Goal: Information Seeking & Learning: Learn about a topic

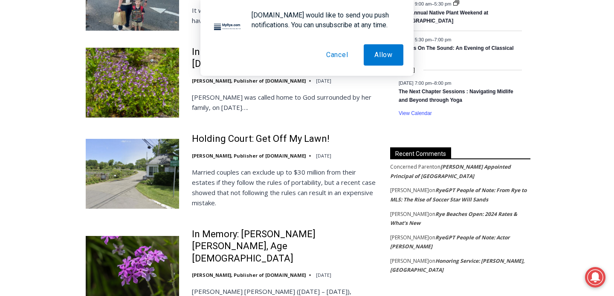
scroll to position [944, 0]
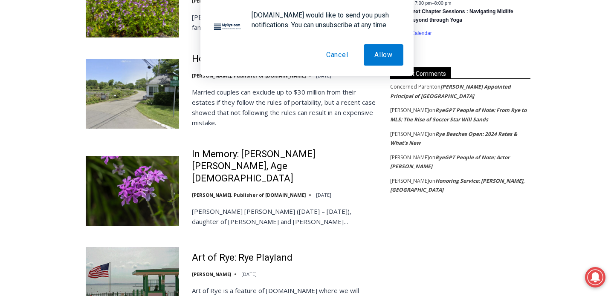
click at [331, 63] on button "Cancel" at bounding box center [336, 54] width 43 height 21
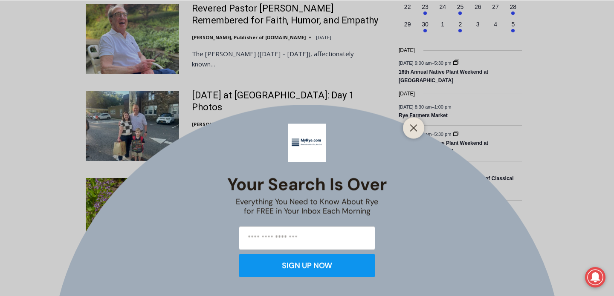
scroll to position [649, 0]
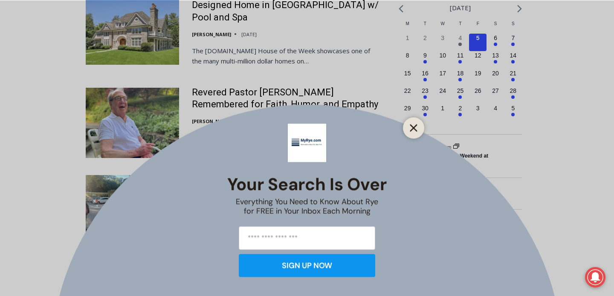
click at [414, 127] on line "Close" at bounding box center [413, 128] width 6 height 6
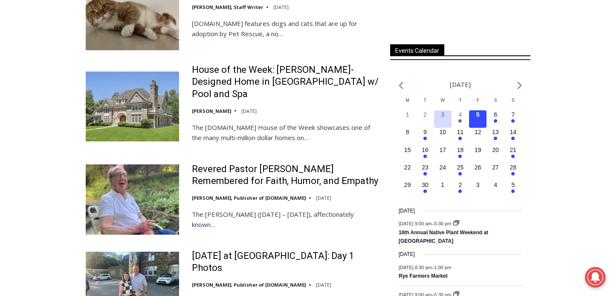
scroll to position [565, 0]
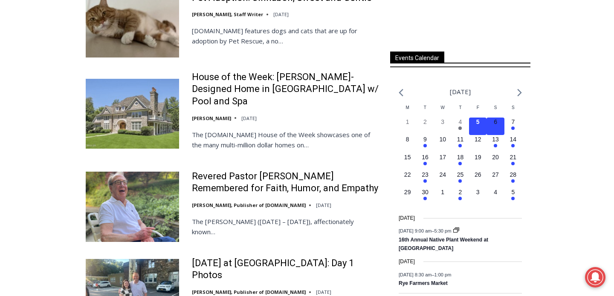
click at [499, 130] on button "1 event, 6" at bounding box center [494, 126] width 17 height 17
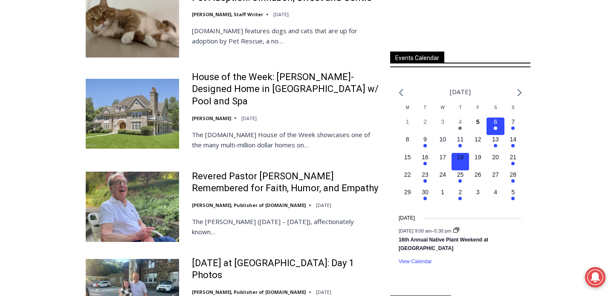
click at [460, 164] on em "Has events" at bounding box center [459, 163] width 3 height 3
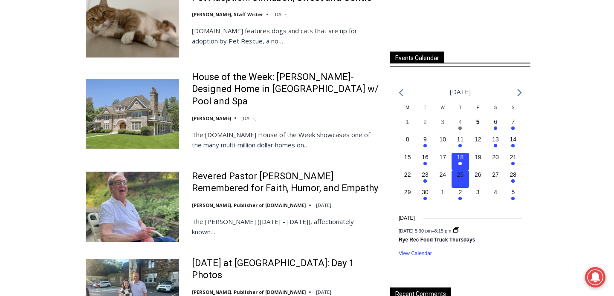
click at [460, 180] on em "Has events" at bounding box center [459, 180] width 3 height 3
click at [461, 196] on h3 "1 event, 2" at bounding box center [459, 192] width 3 height 9
click at [426, 195] on time "30" at bounding box center [424, 192] width 7 height 7
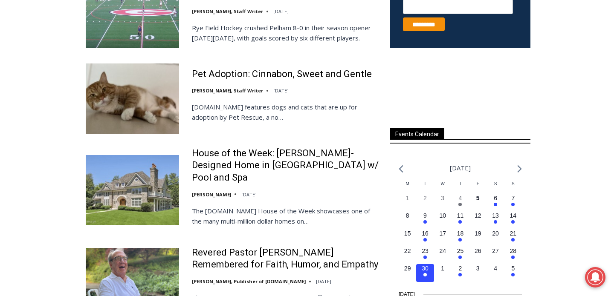
scroll to position [495, 0]
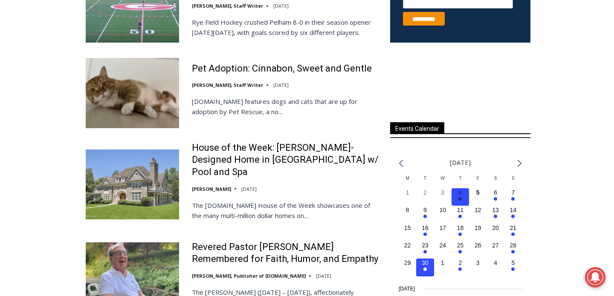
click at [458, 193] on time "4" at bounding box center [459, 192] width 3 height 7
click at [499, 194] on button "1 event, 6" at bounding box center [494, 196] width 17 height 17
click at [499, 195] on button "1 event, 6" at bounding box center [494, 196] width 17 height 17
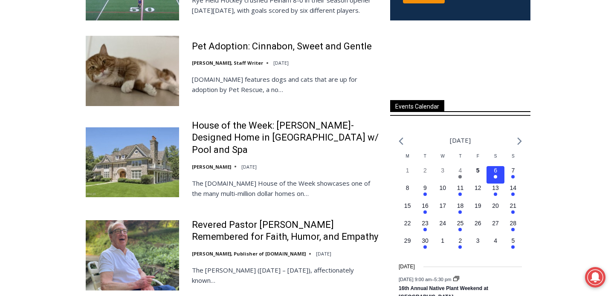
scroll to position [507, 0]
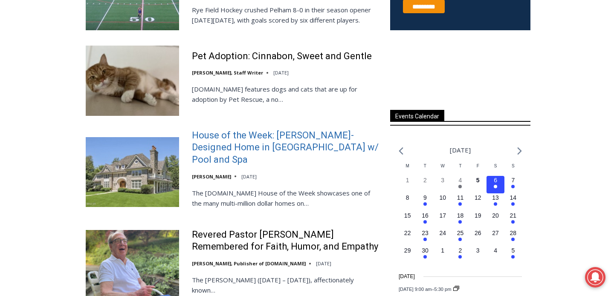
click at [261, 153] on link "House of the Week: [PERSON_NAME]-Designed Home in [GEOGRAPHIC_DATA] w/ Pool and…" at bounding box center [285, 148] width 187 height 37
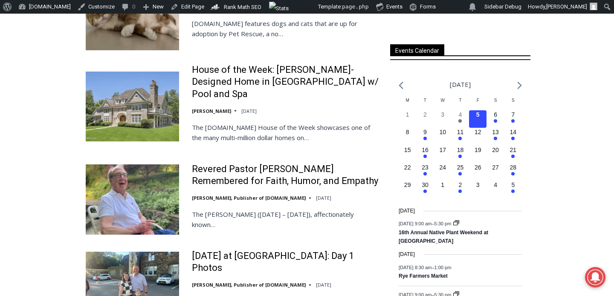
scroll to position [598, 0]
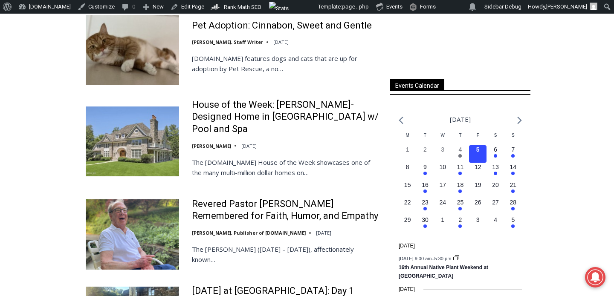
scroll to position [553, 0]
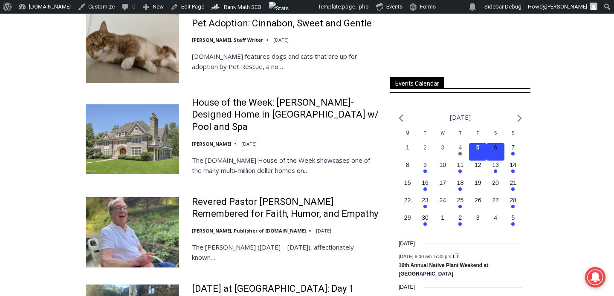
click at [495, 151] on time "6" at bounding box center [494, 147] width 3 height 7
click at [493, 171] on button "1 event, 13" at bounding box center [494, 169] width 17 height 17
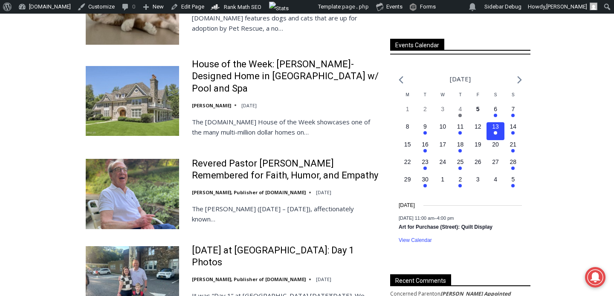
scroll to position [604, 0]
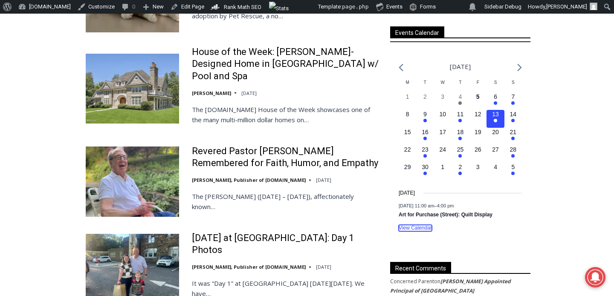
click at [418, 231] on link "View Calendar" at bounding box center [414, 228] width 33 height 6
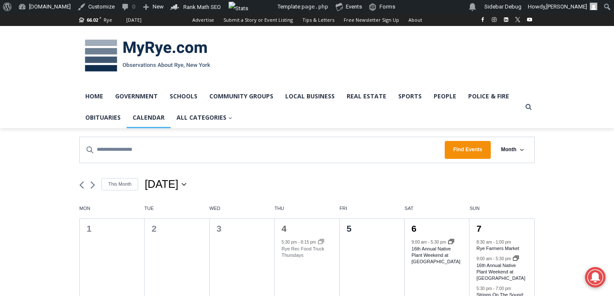
click at [157, 49] on img at bounding box center [147, 56] width 136 height 44
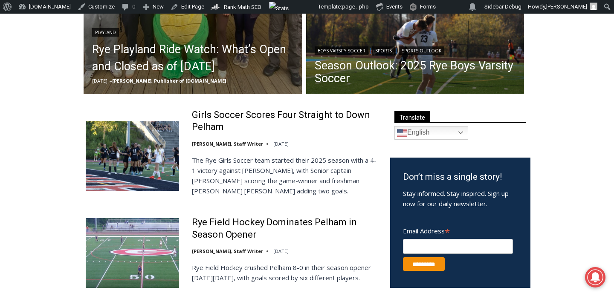
scroll to position [259, 0]
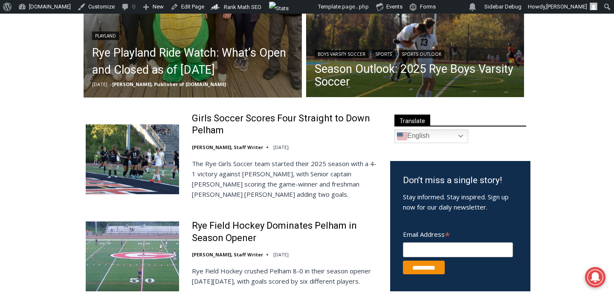
click at [524, 138] on div "**********" at bounding box center [460, 137] width 132 height 14
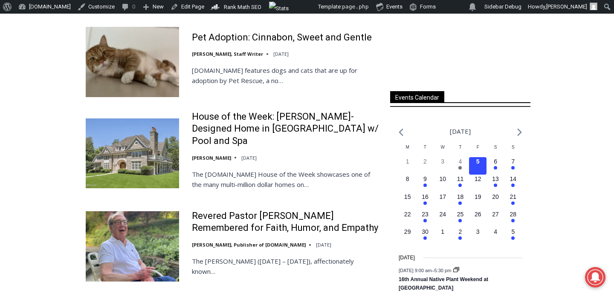
scroll to position [542, 0]
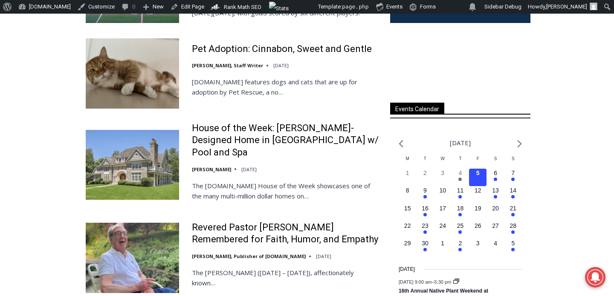
scroll to position [527, 0]
